Goal: Task Accomplishment & Management: Use online tool/utility

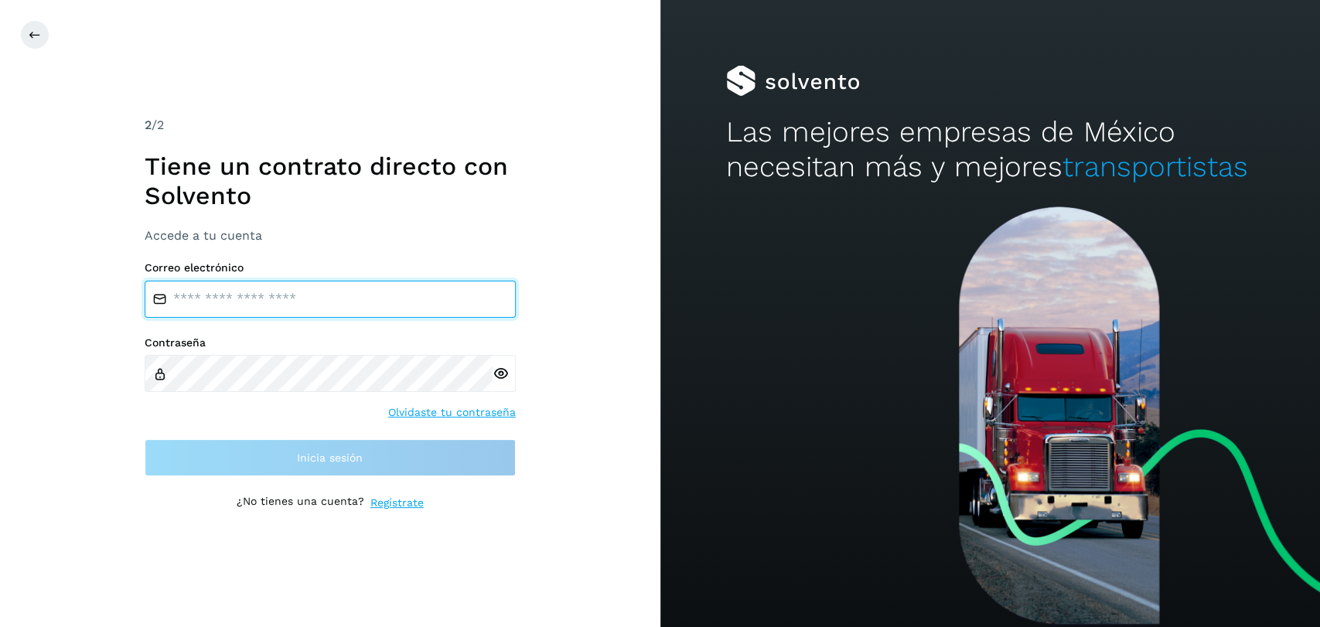
click at [248, 312] on input "email" at bounding box center [330, 299] width 371 height 37
type input "**********"
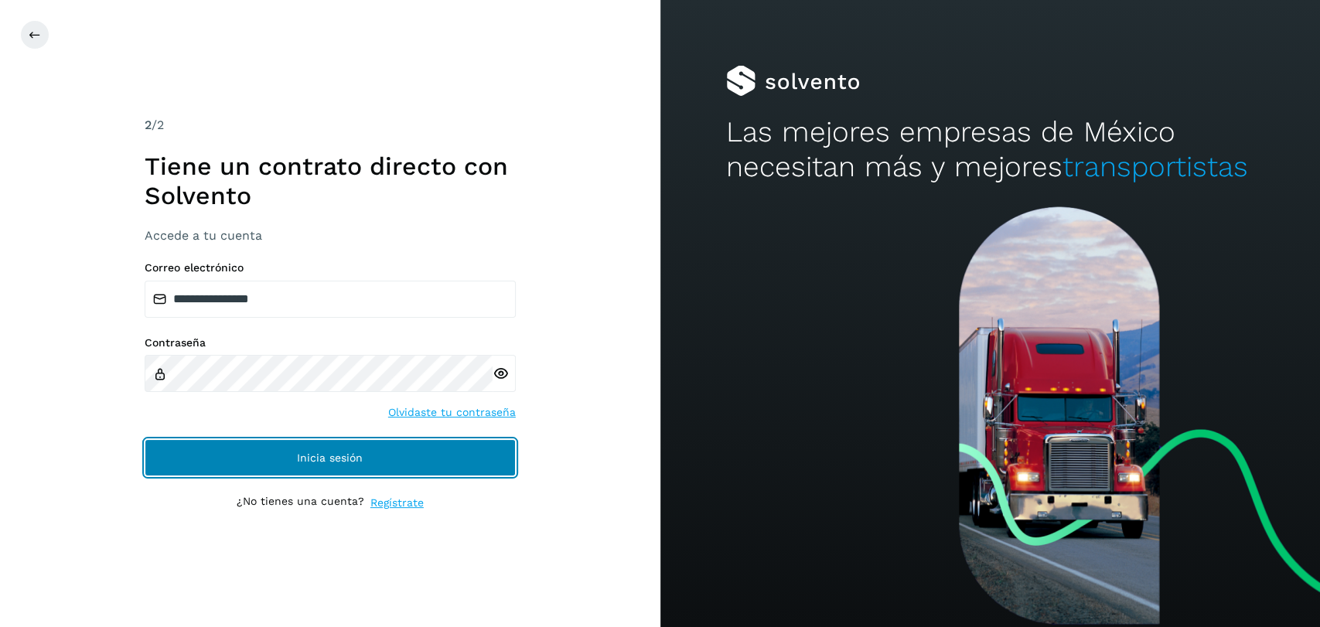
click at [460, 472] on button "Inicia sesión" at bounding box center [330, 457] width 371 height 37
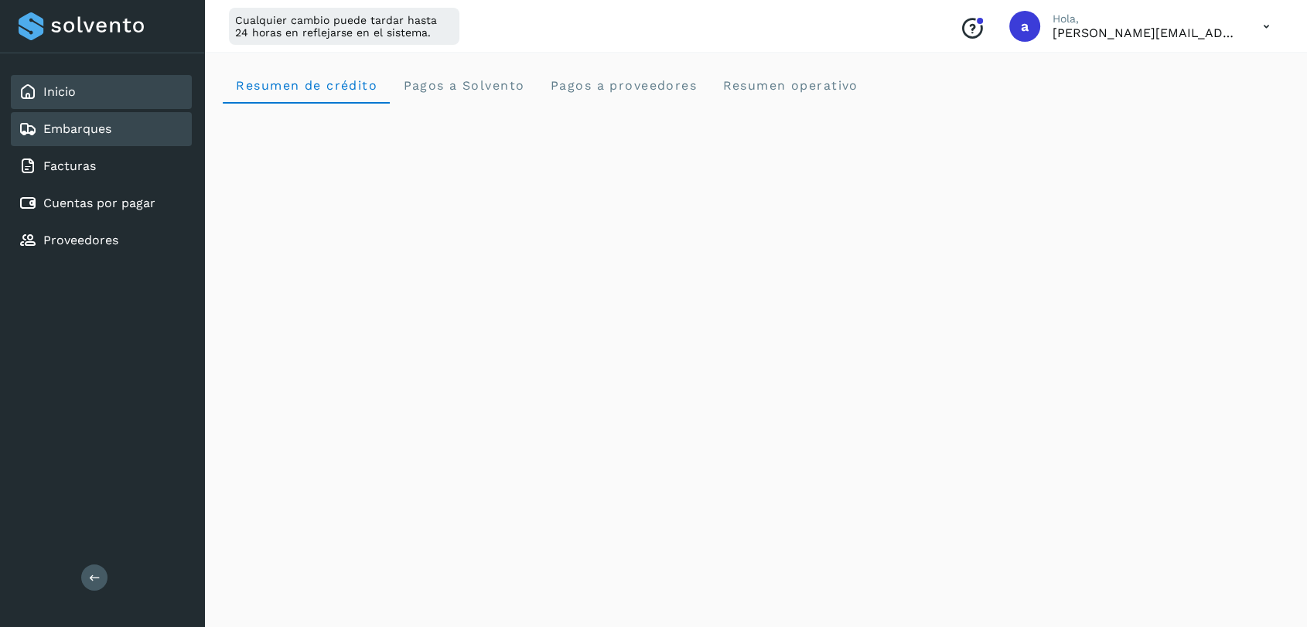
click at [140, 131] on div "Embarques" at bounding box center [101, 129] width 181 height 34
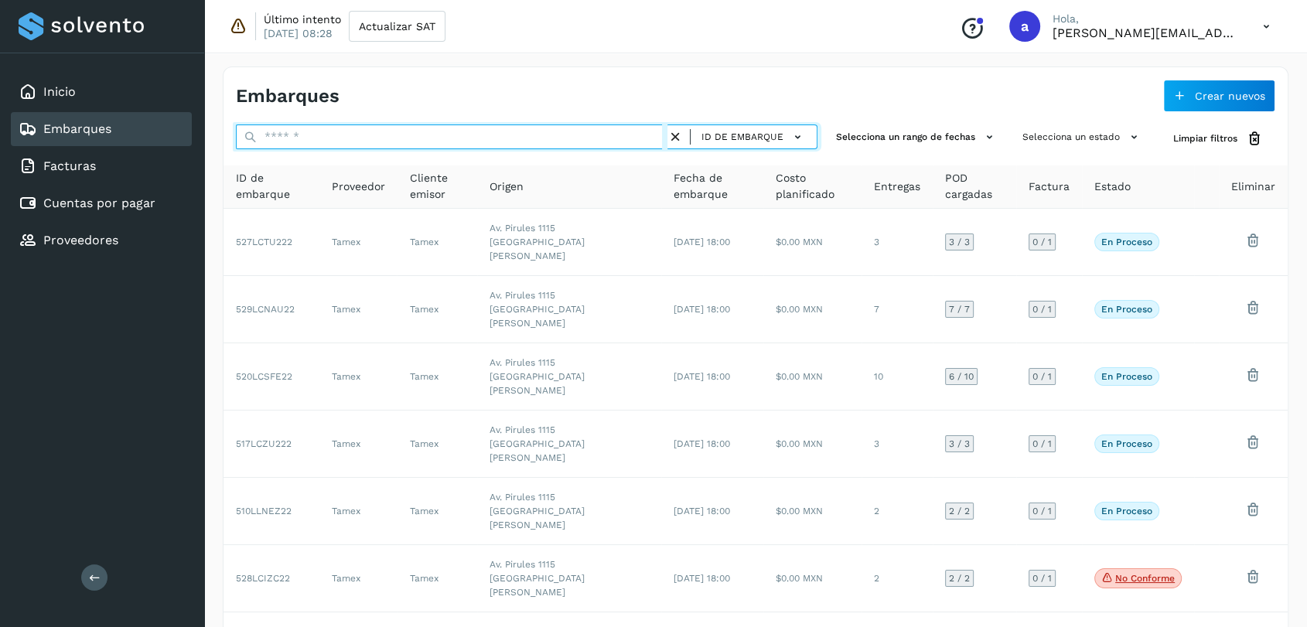
click at [404, 141] on input "text" at bounding box center [452, 137] width 432 height 25
paste input "**********"
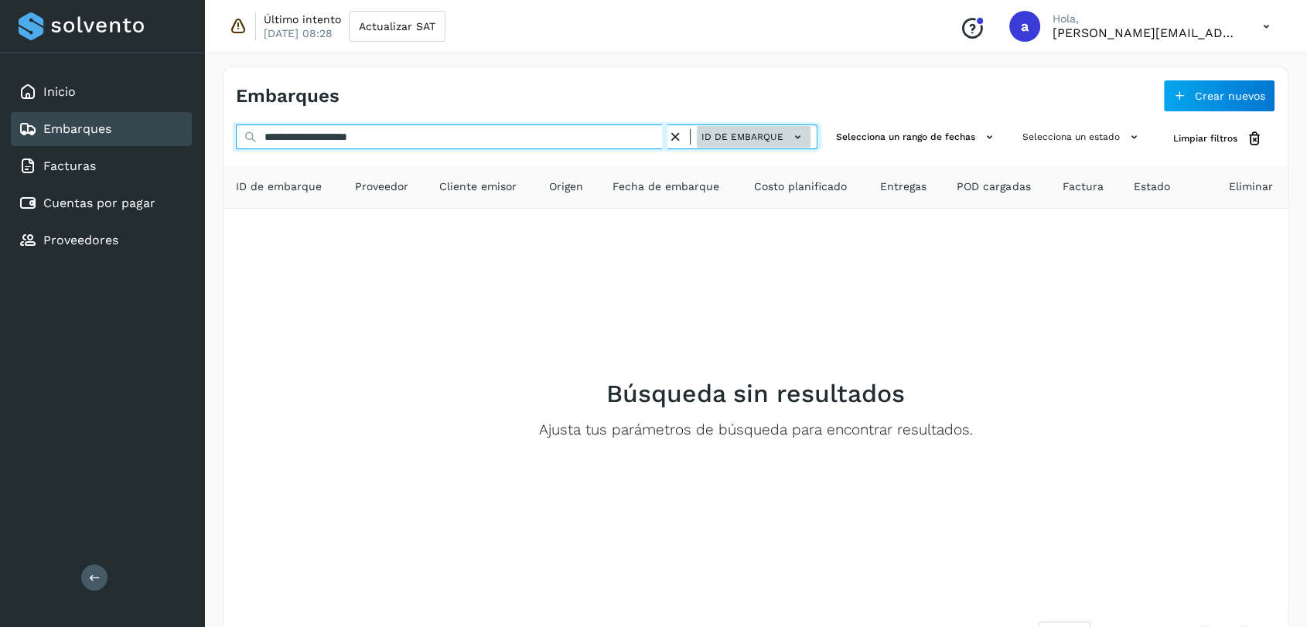
type input "**********"
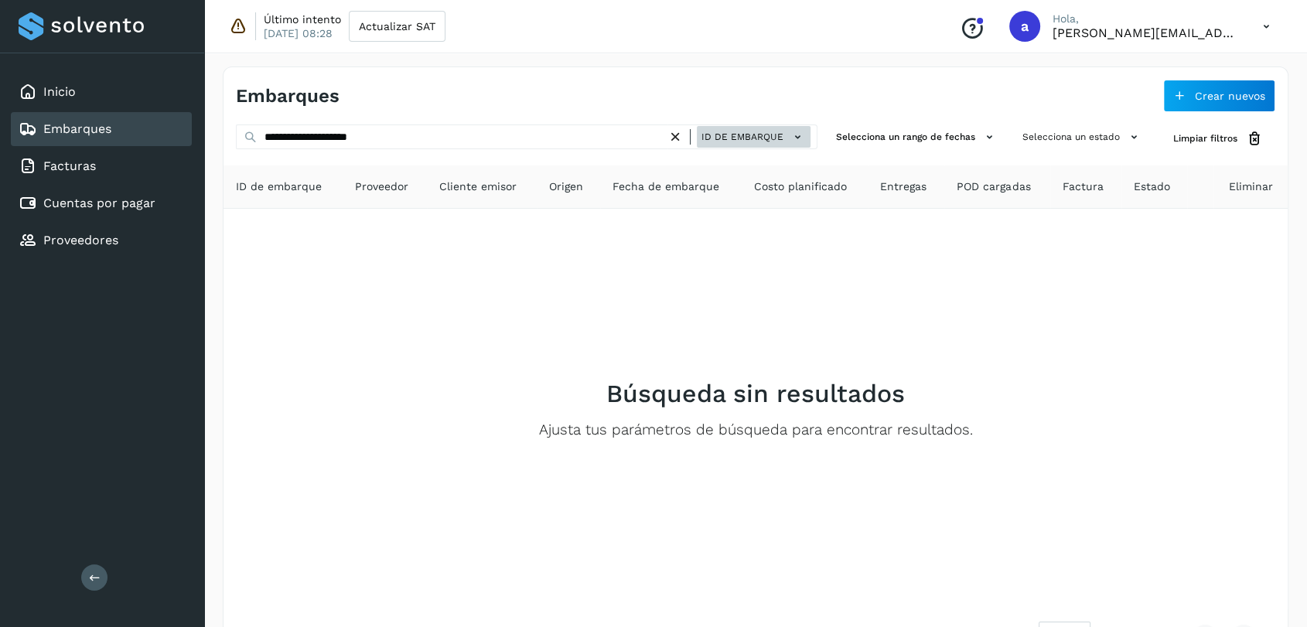
click at [780, 135] on span "ID de embarque" at bounding box center [743, 137] width 82 height 14
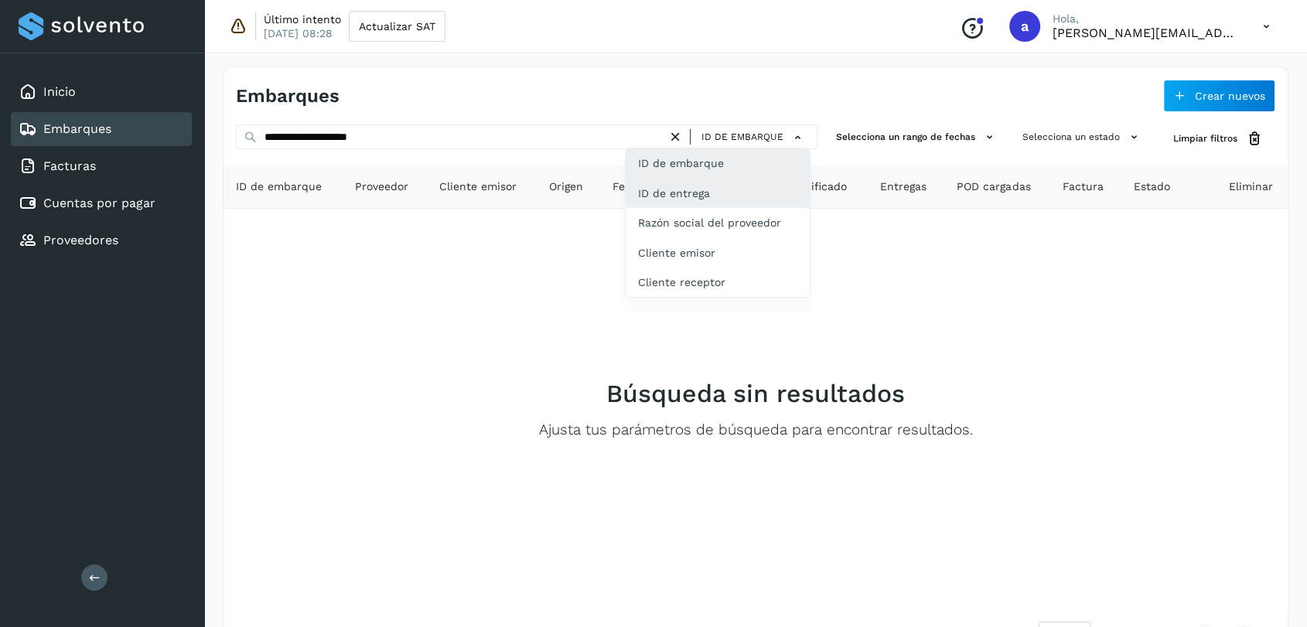
click at [699, 238] on div "ID de entrega" at bounding box center [718, 252] width 184 height 29
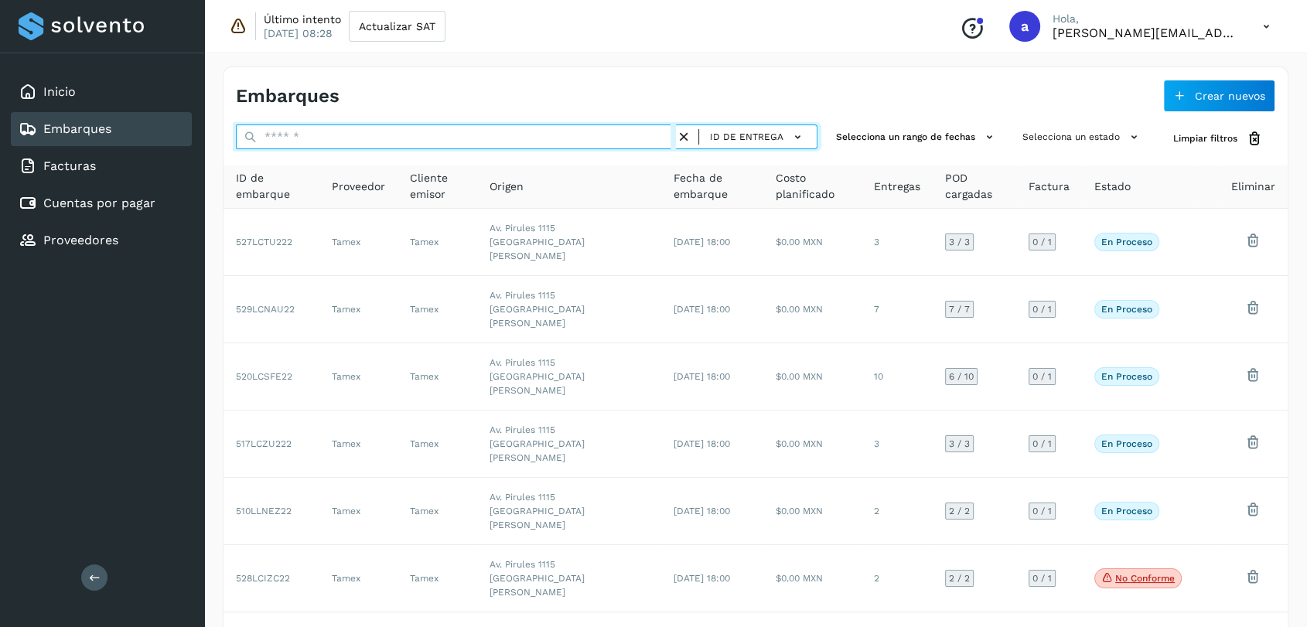
click at [538, 146] on input "text" at bounding box center [456, 137] width 440 height 25
paste input "**********"
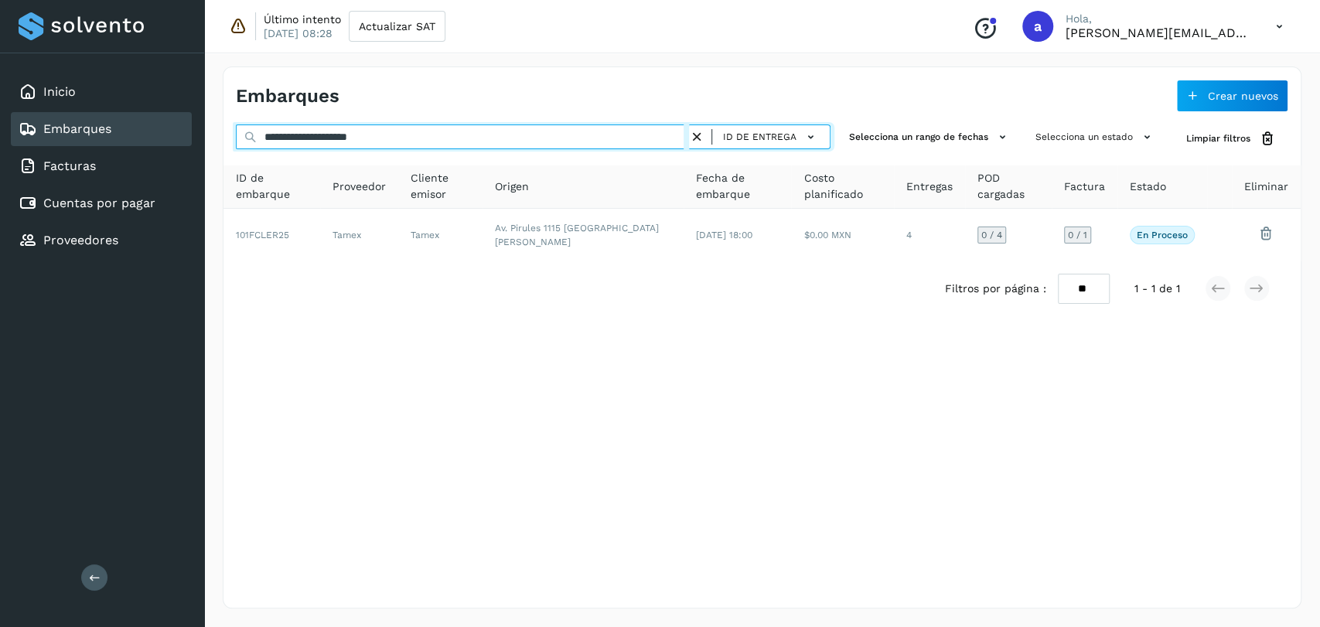
type input "**********"
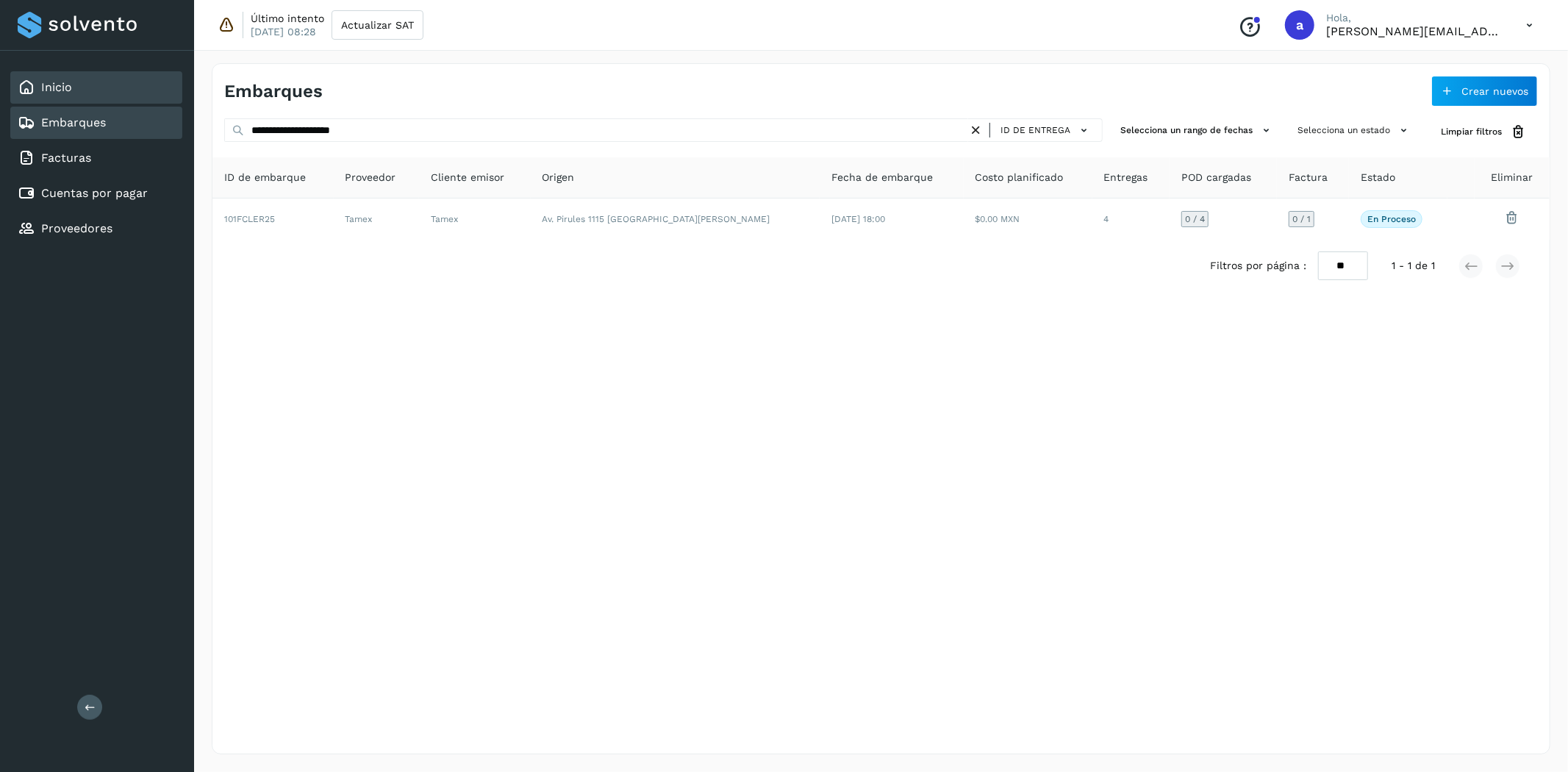
click at [86, 79] on div "Inicio" at bounding box center [96, 87] width 172 height 32
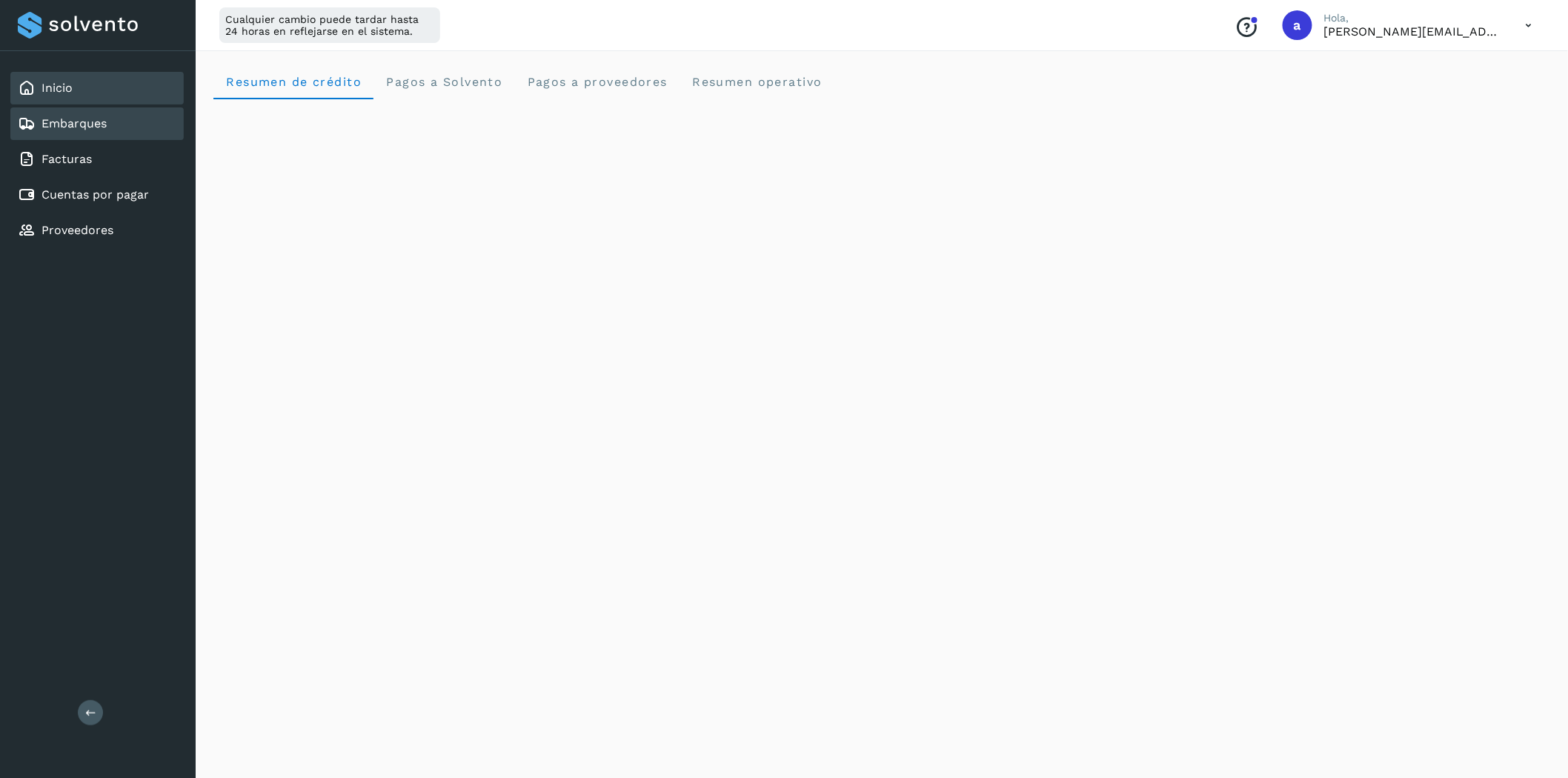
click at [95, 127] on link "Embarques" at bounding box center [74, 123] width 65 height 14
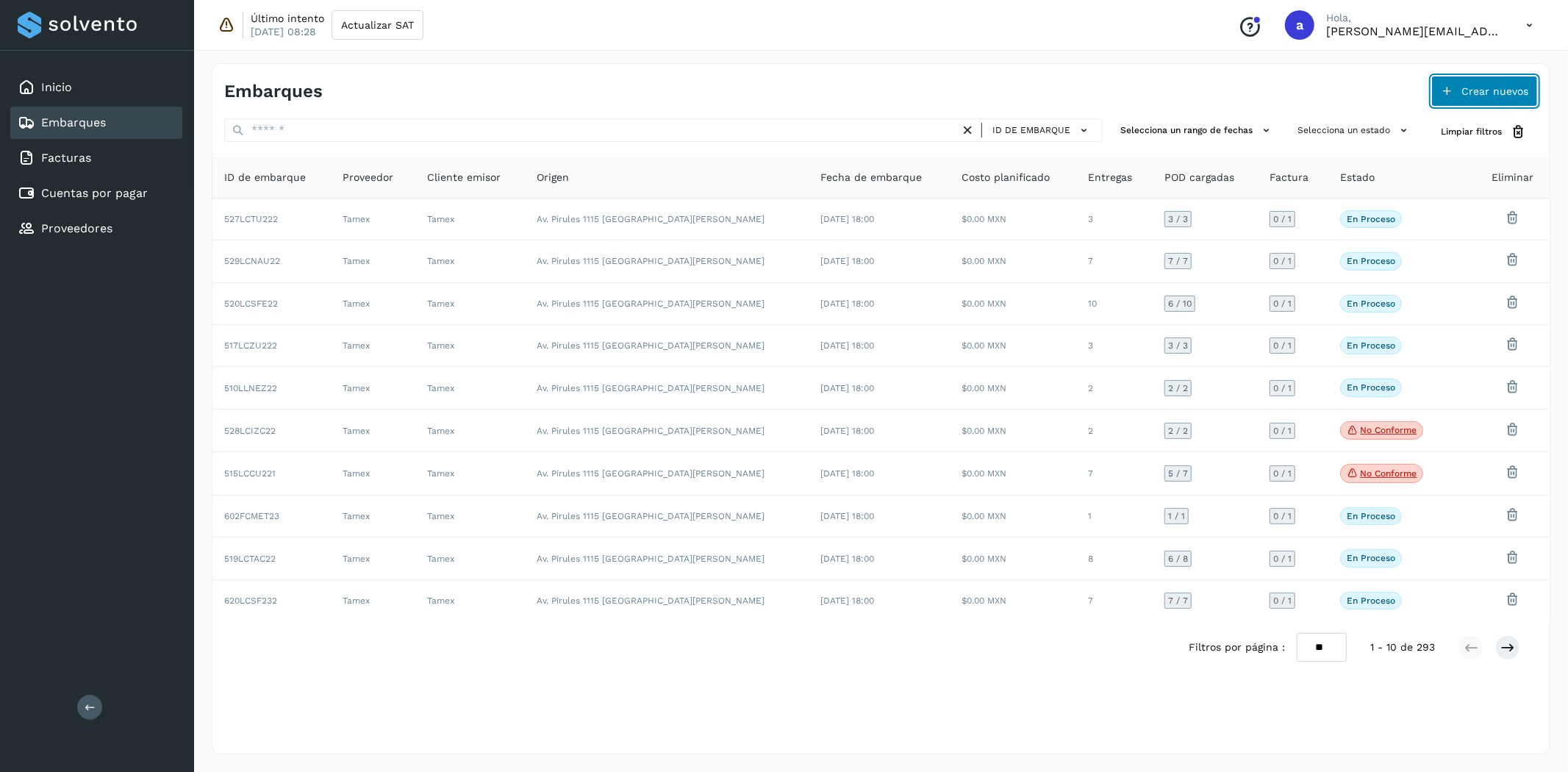
click at [1253, 87] on button "Crear nuevos" at bounding box center [1484, 91] width 106 height 30
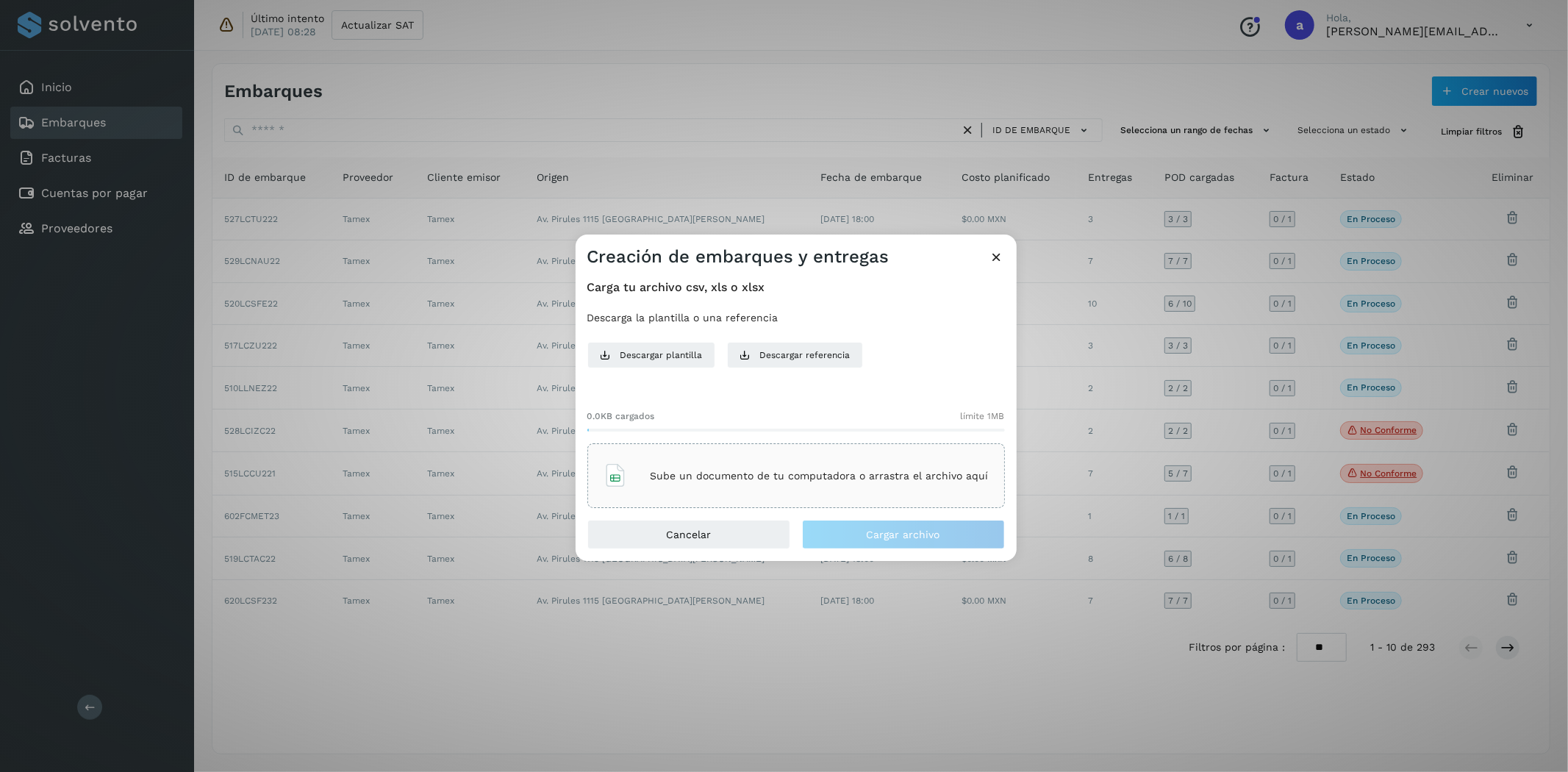
click at [747, 475] on p "Sube un documento de tu computadora o arrastra el archivo aquí" at bounding box center [819, 475] width 338 height 12
click at [914, 534] on span "Cargar archivo" at bounding box center [903, 534] width 73 height 10
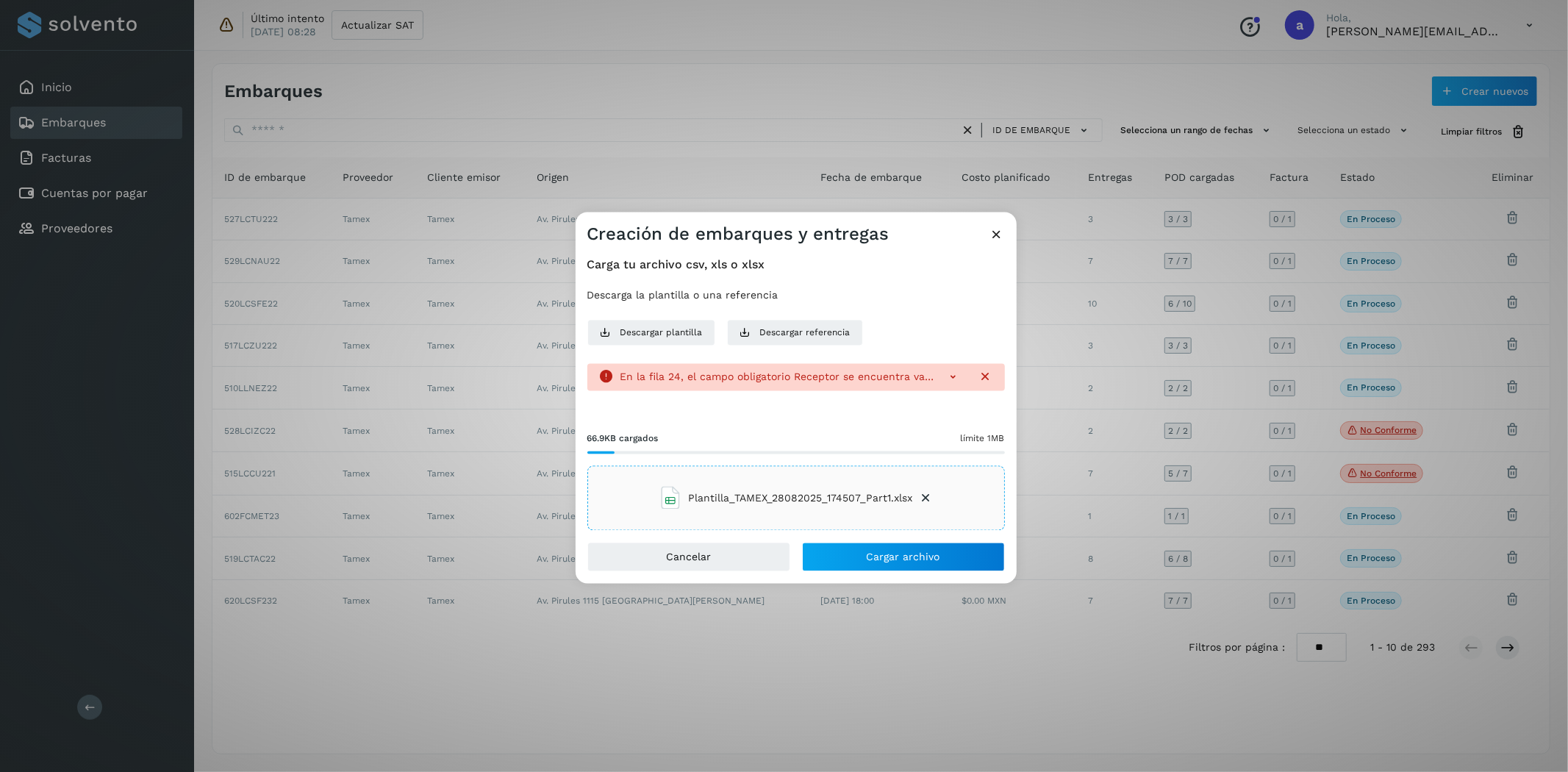
click at [950, 376] on icon at bounding box center [952, 376] width 14 height 14
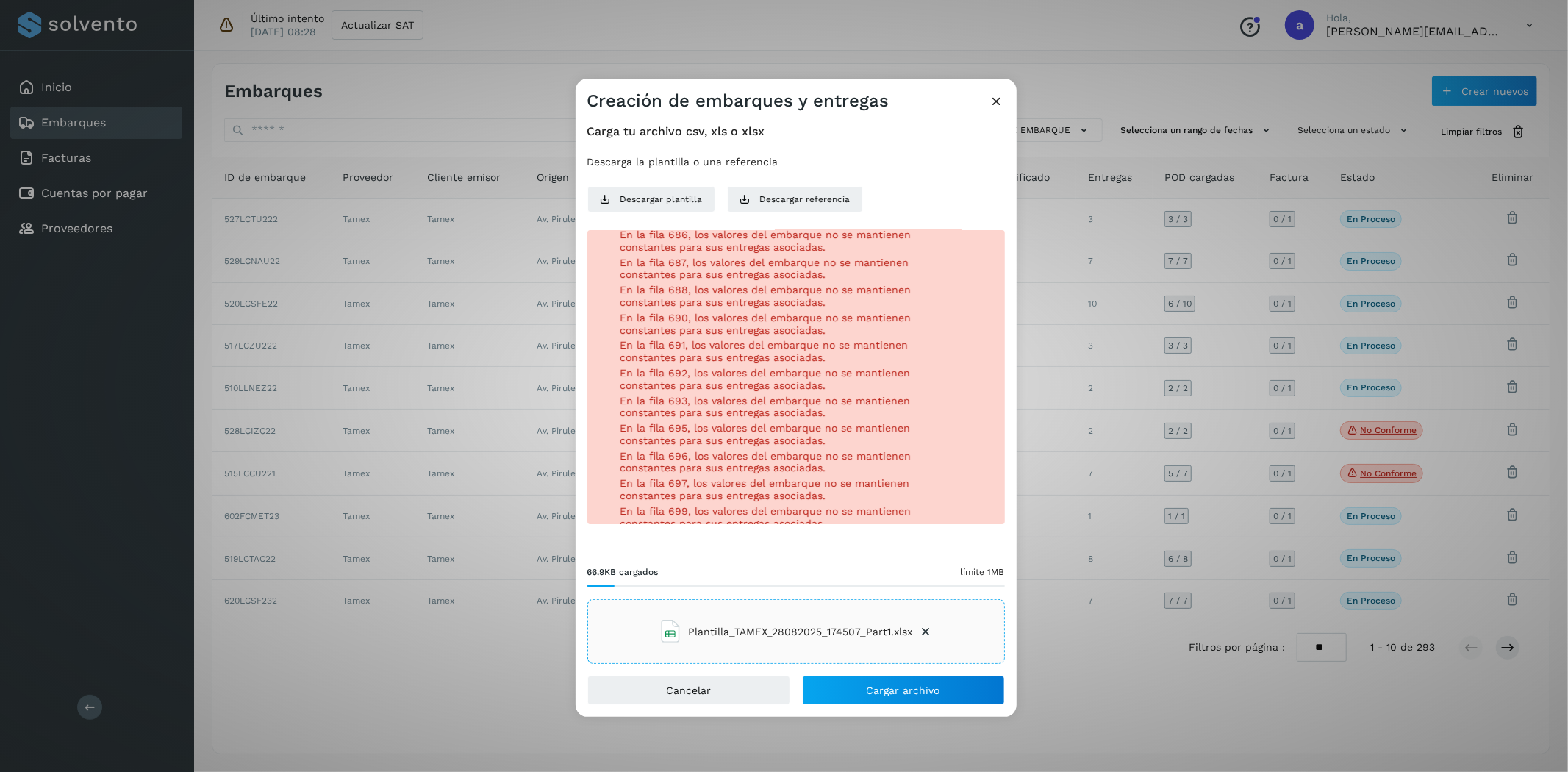
scroll to position [2151, 0]
click at [994, 110] on button at bounding box center [997, 103] width 15 height 18
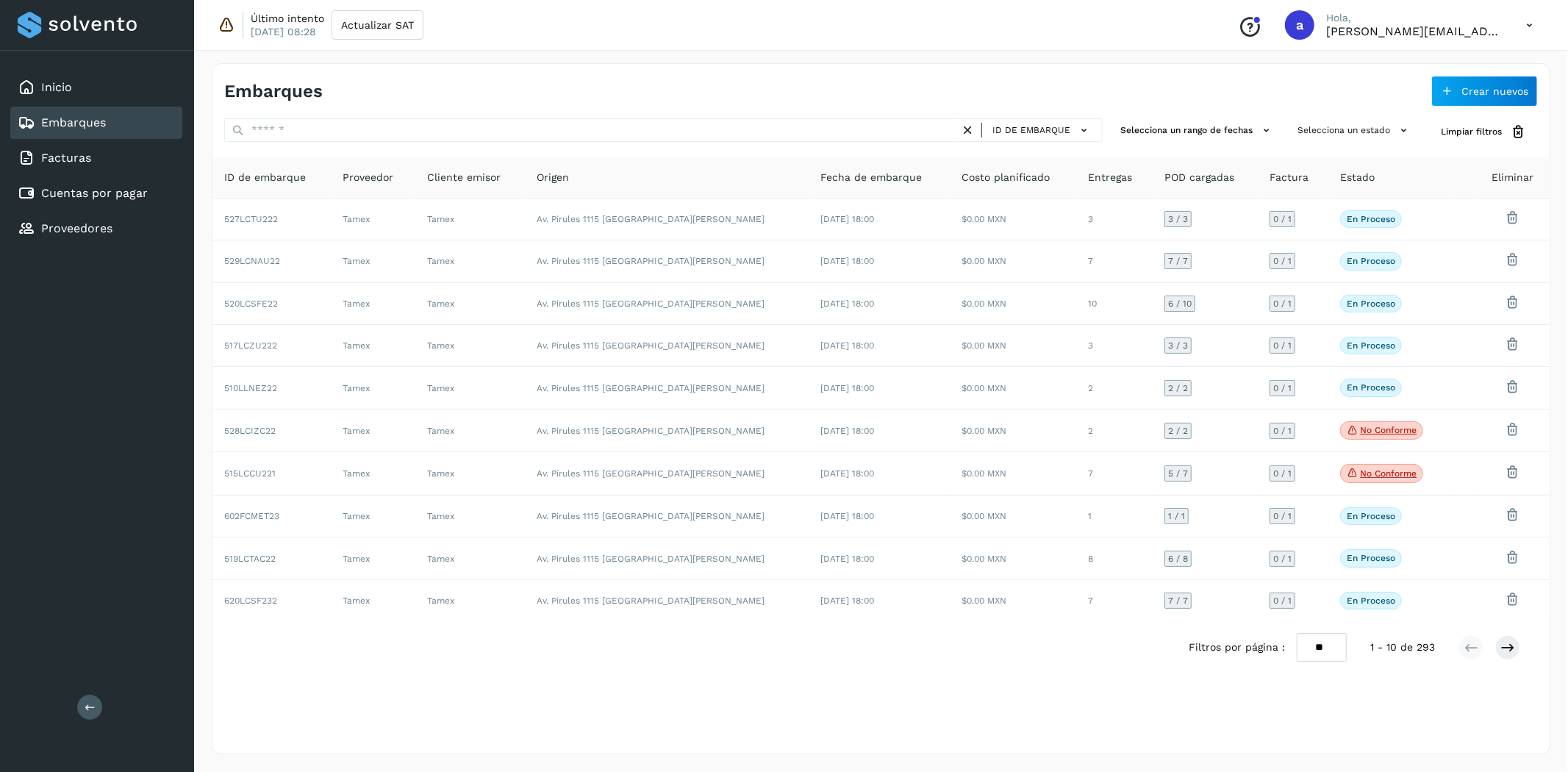
click at [97, 122] on link "Embarques" at bounding box center [73, 122] width 65 height 14
click at [151, 115] on div "Embarques" at bounding box center [96, 123] width 172 height 32
click at [1253, 90] on span "Crear nuevos" at bounding box center [1495, 90] width 67 height 10
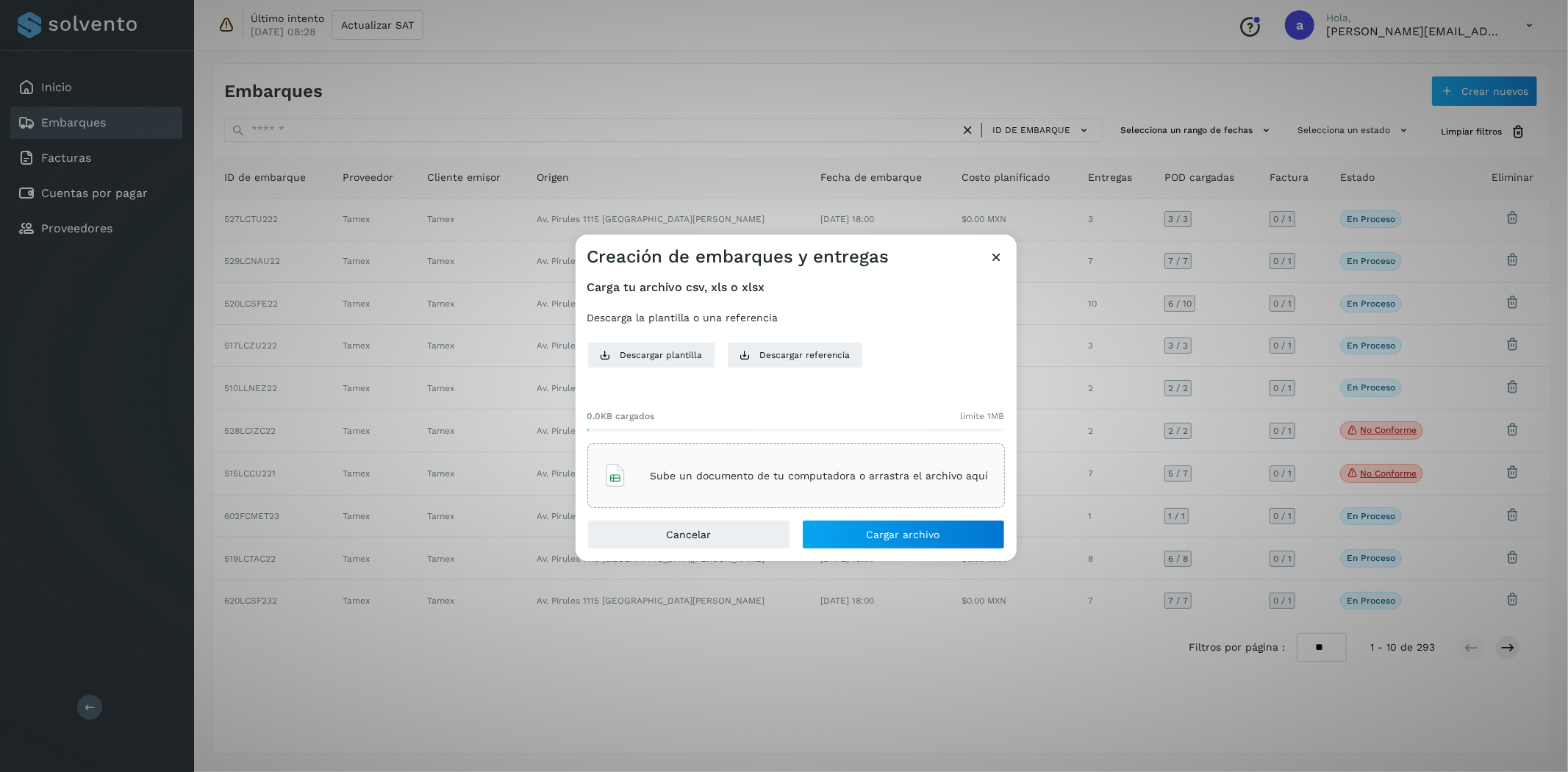
click at [728, 492] on div "Sube un documento de tu computadora o arrastra el archivo aquí" at bounding box center [795, 476] width 385 height 40
click at [870, 544] on button "Cargar archivo" at bounding box center [903, 534] width 202 height 29
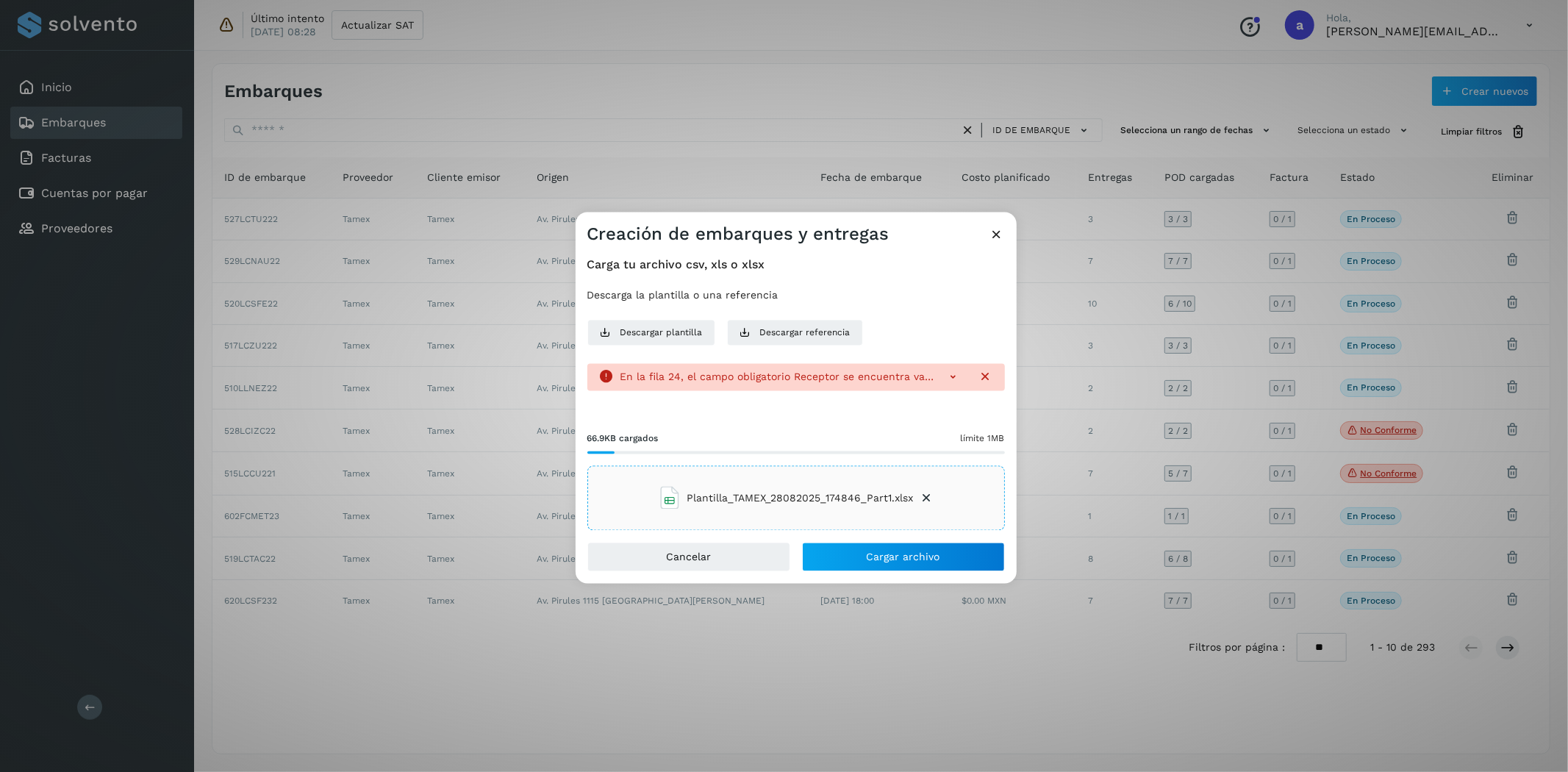
click at [951, 377] on icon at bounding box center [952, 376] width 14 height 14
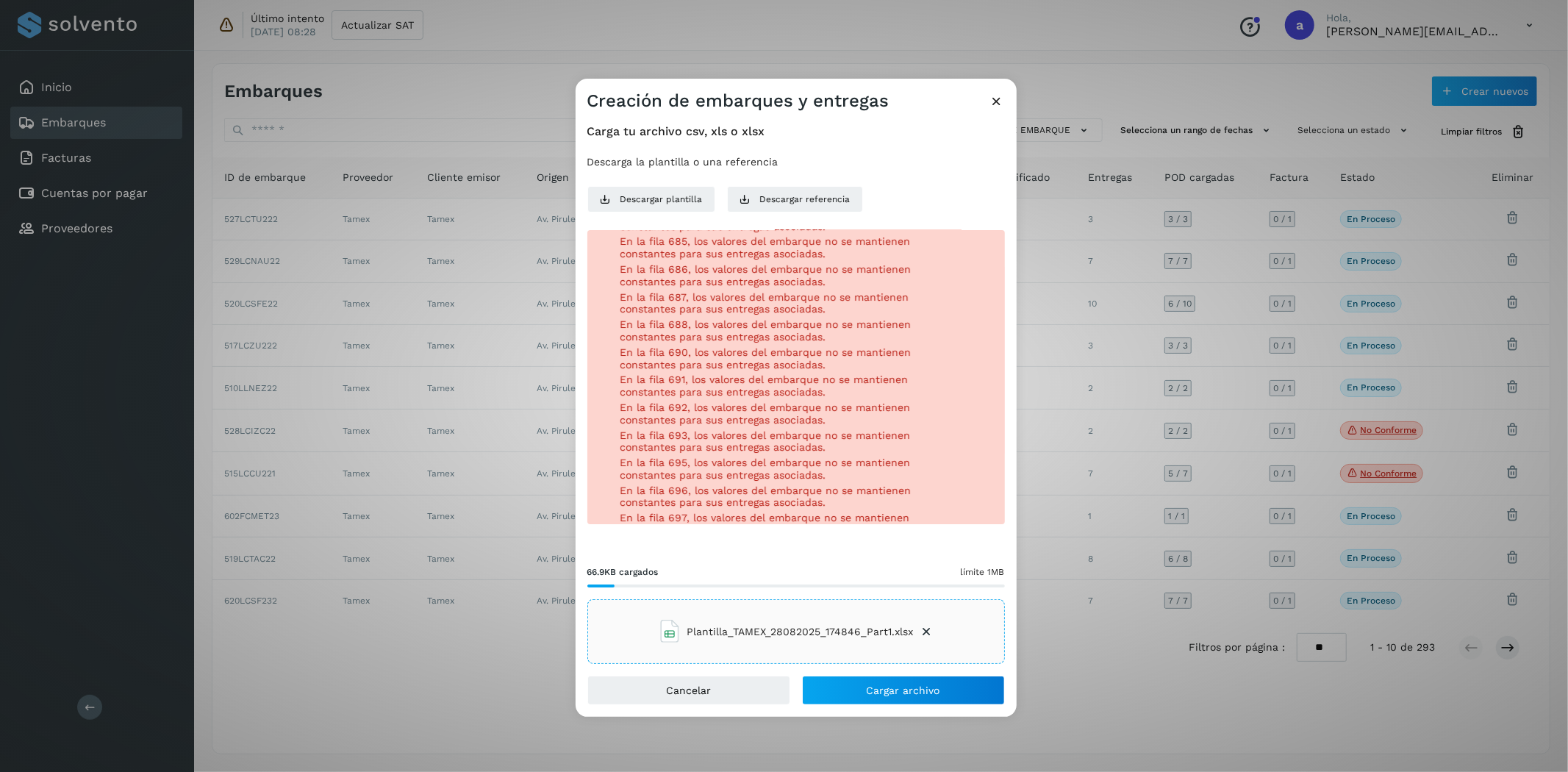
scroll to position [1987, 0]
click at [995, 99] on icon at bounding box center [997, 101] width 15 height 15
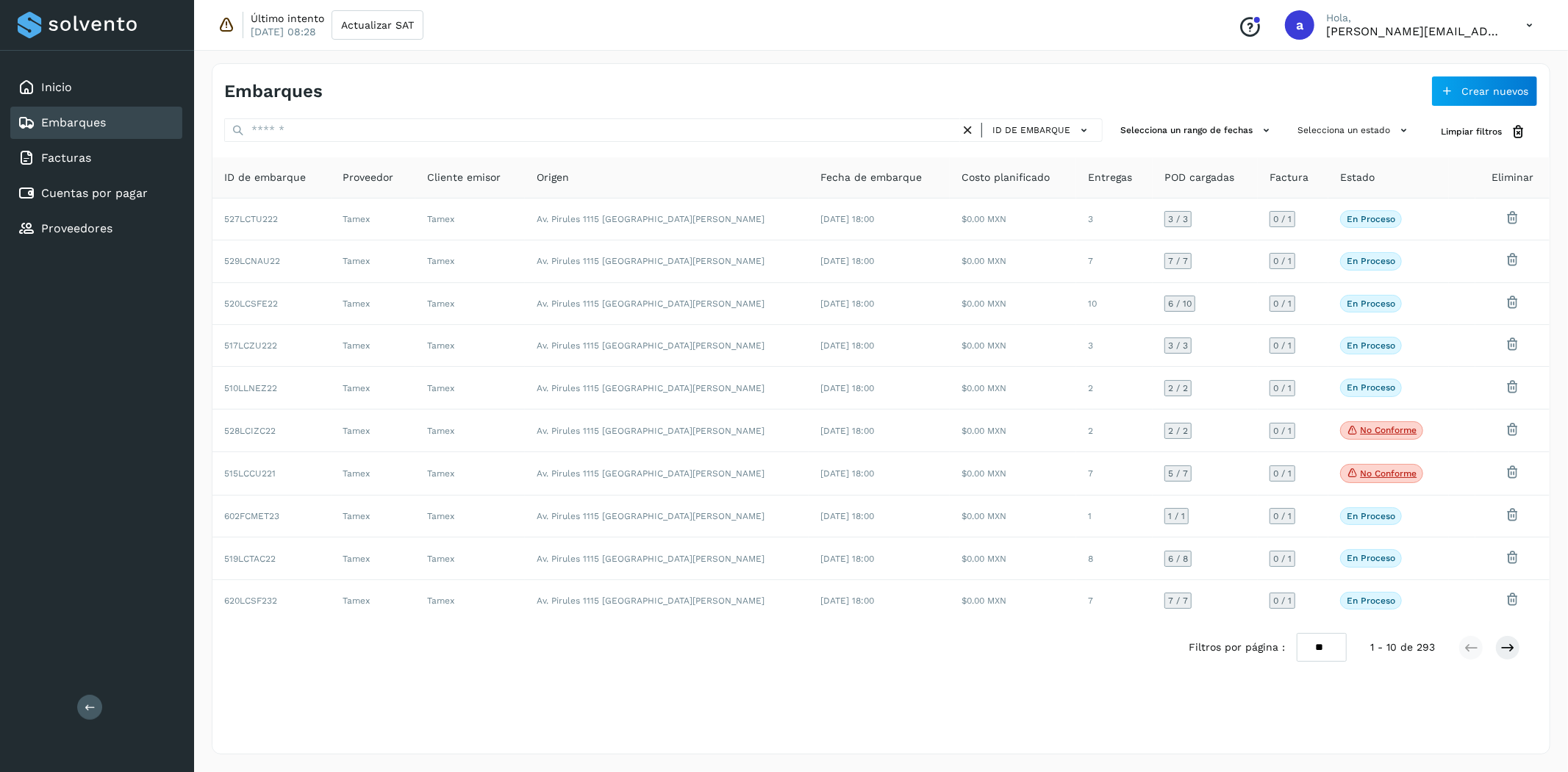
drag, startPoint x: 108, startPoint y: 124, endPoint x: 294, endPoint y: 126, distance: 186.0
click at [108, 124] on div "Embarques" at bounding box center [96, 123] width 172 height 32
click at [1253, 106] on div "Embarques Crear nuevos ID de embarque Selecciona un rango de fechas Selecciona …" at bounding box center [881, 409] width 1338 height 691
click at [1253, 96] on span "Crear nuevos" at bounding box center [1495, 90] width 67 height 10
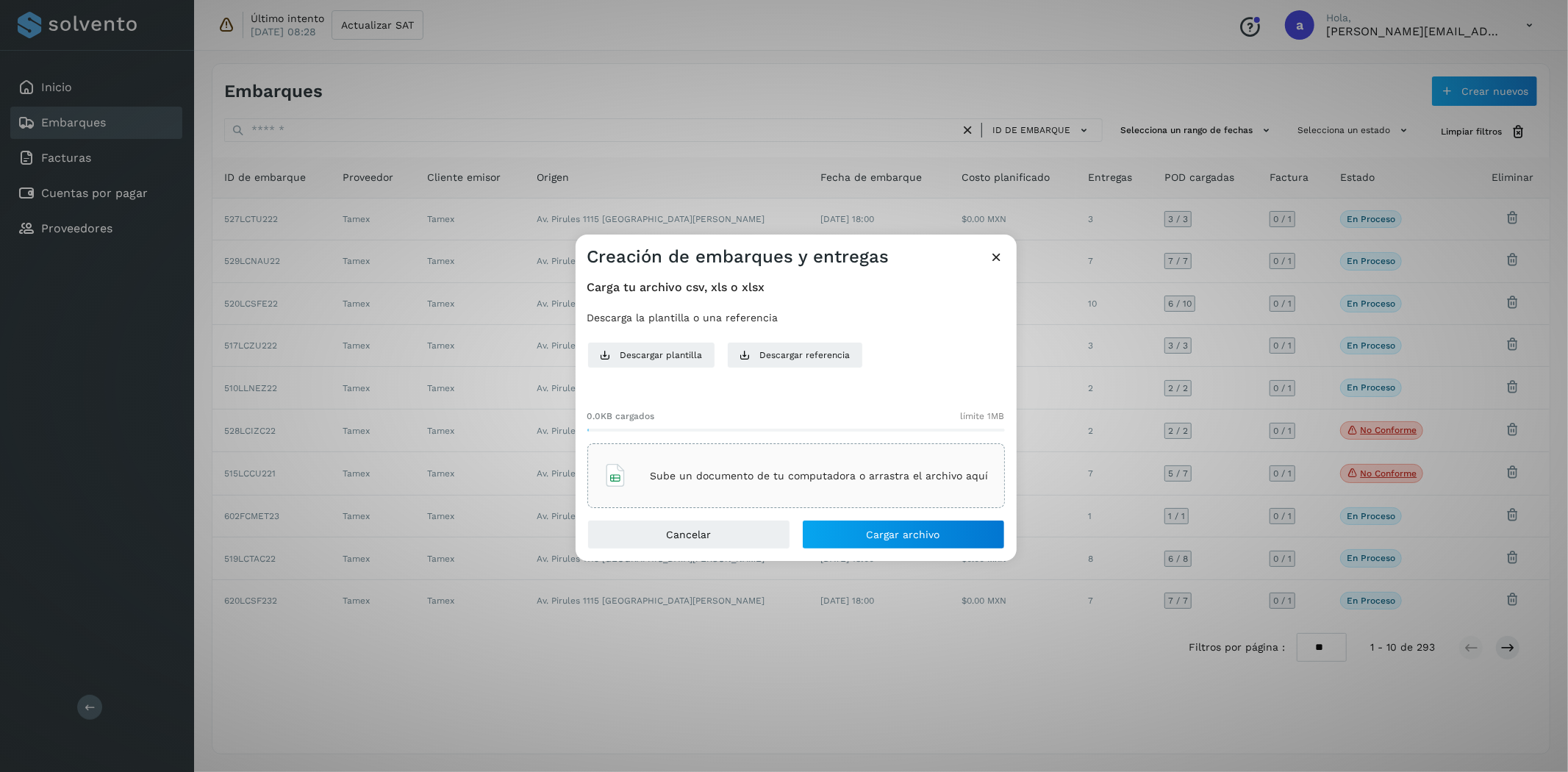
click at [732, 470] on p "Sube un documento de tu computadora o arrastra el archivo aquí" at bounding box center [819, 475] width 338 height 12
click at [935, 540] on button "Cargar archivo" at bounding box center [903, 534] width 202 height 29
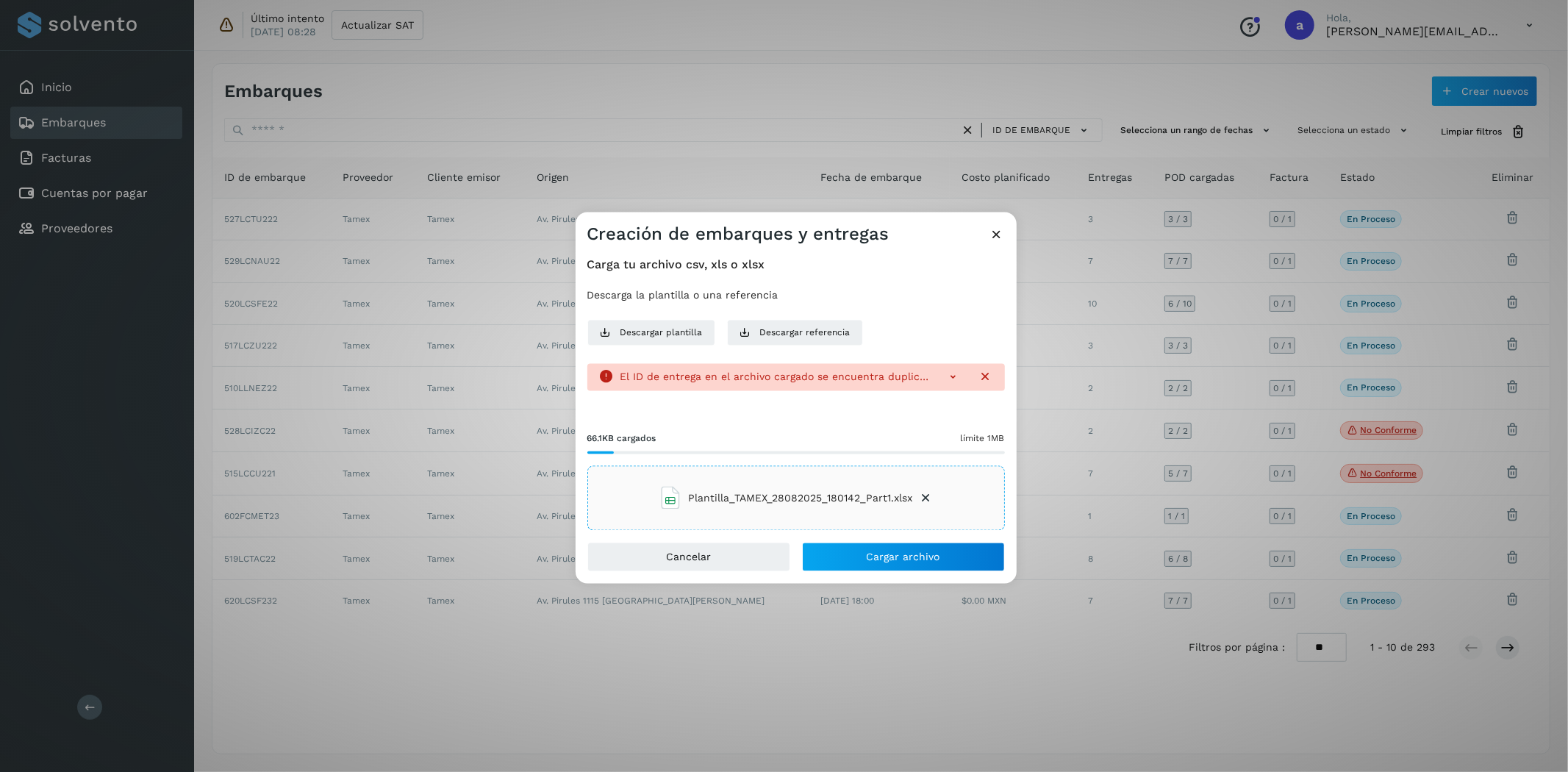
click at [954, 373] on icon at bounding box center [952, 376] width 14 height 14
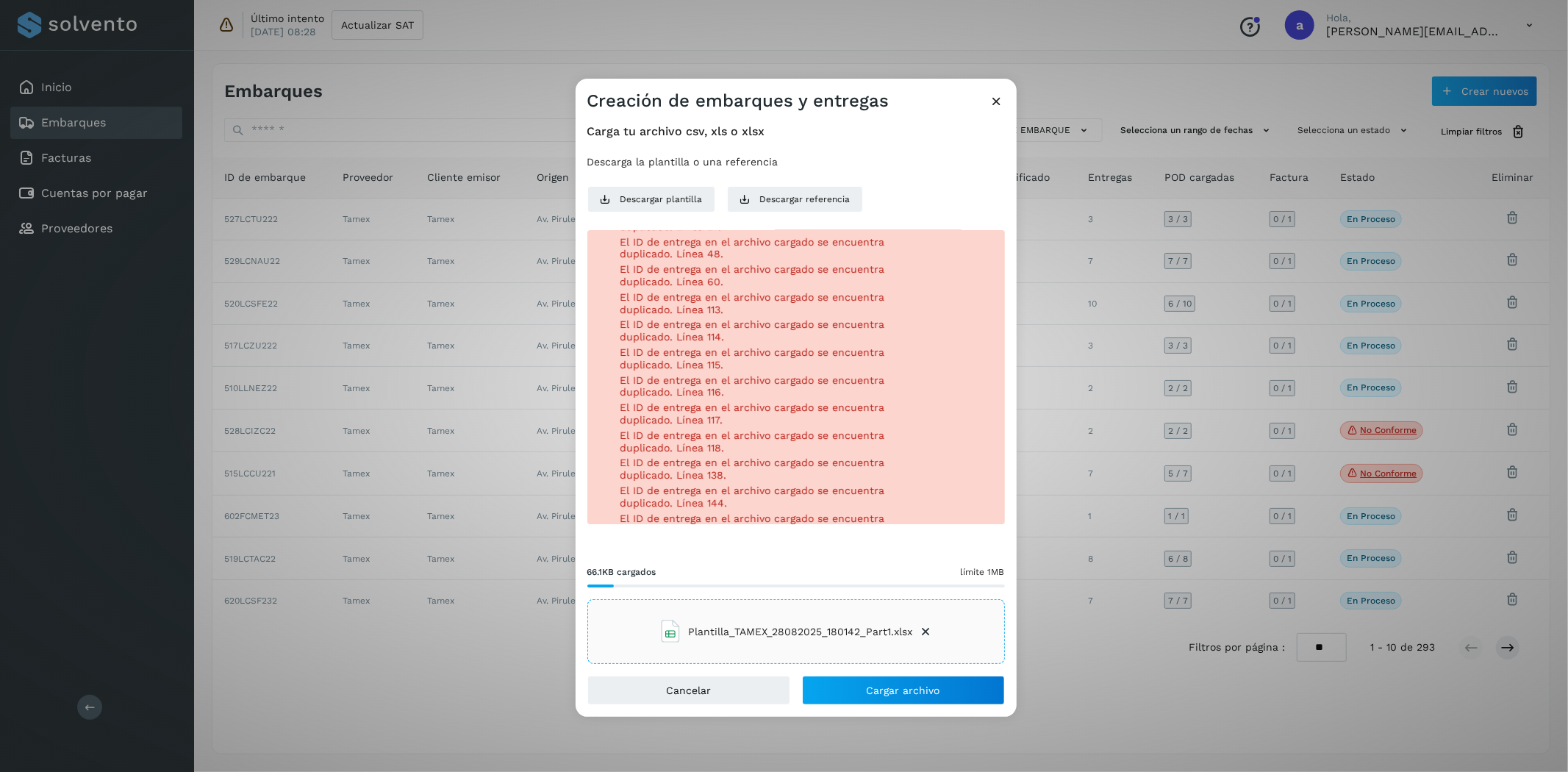
scroll to position [0, 0]
